Goal: Task Accomplishment & Management: Manage account settings

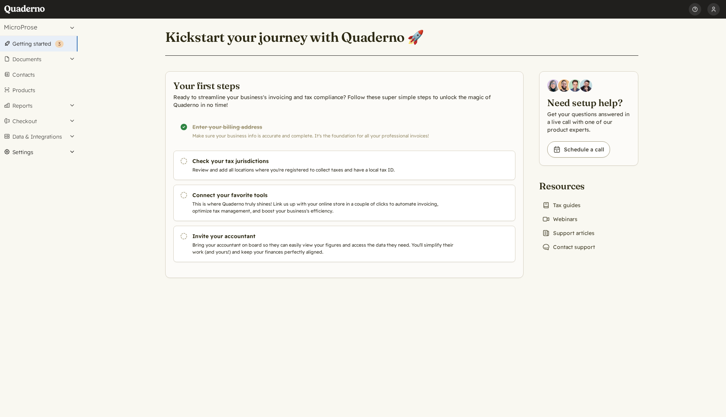
click at [26, 149] on button "Settings" at bounding box center [39, 153] width 78 height 16
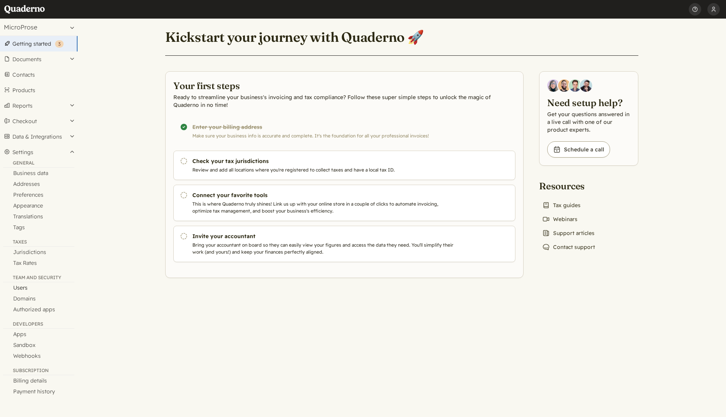
click at [19, 288] on link "Users" at bounding box center [39, 288] width 78 height 11
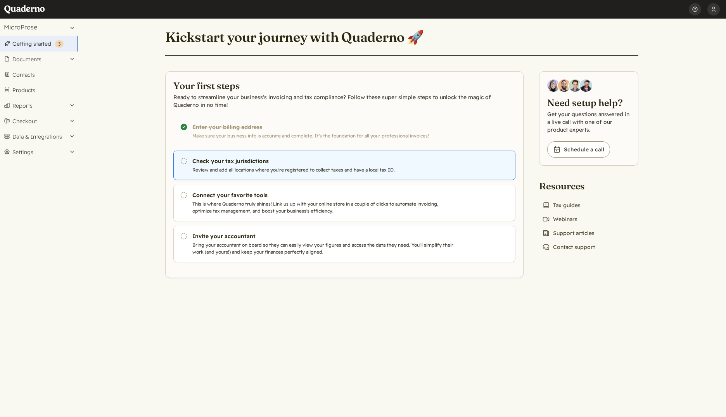
click at [231, 163] on h3 "Check your tax jurisdictions" at bounding box center [324, 161] width 264 height 8
click at [184, 160] on icon "Pending" at bounding box center [184, 161] width 8 height 8
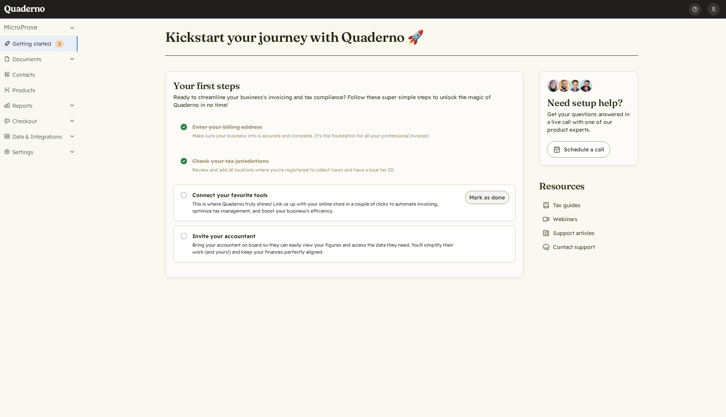
click at [492, 198] on button "Mark as done" at bounding box center [487, 197] width 44 height 13
click at [485, 240] on button "Mark as done" at bounding box center [487, 238] width 44 height 13
